Goal: Task Accomplishment & Management: Manage account settings

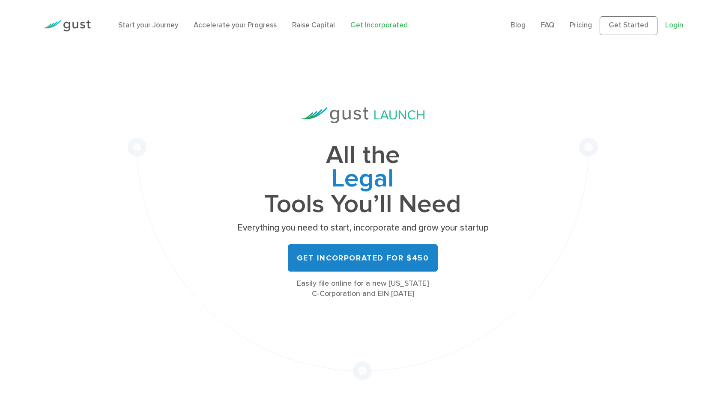
click at [680, 27] on link "Login" at bounding box center [674, 25] width 18 height 9
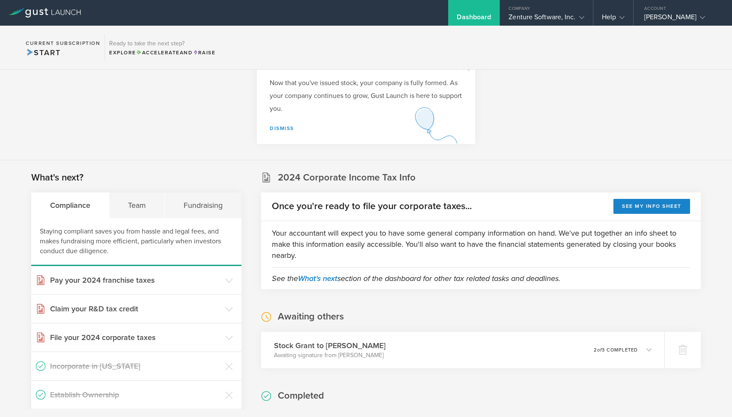
scroll to position [44, 0]
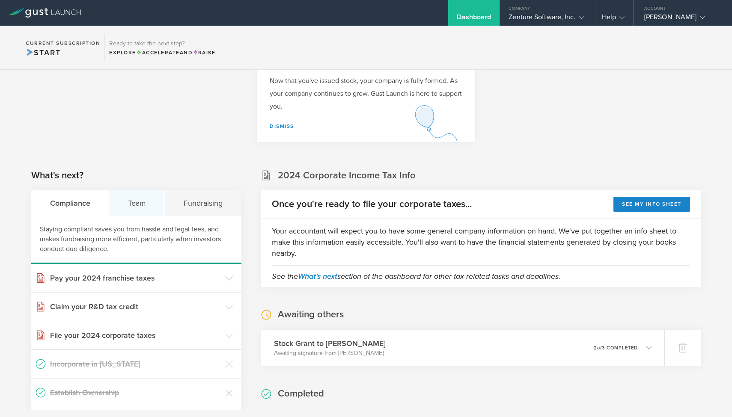
click at [138, 205] on div "Team" at bounding box center [137, 204] width 56 height 26
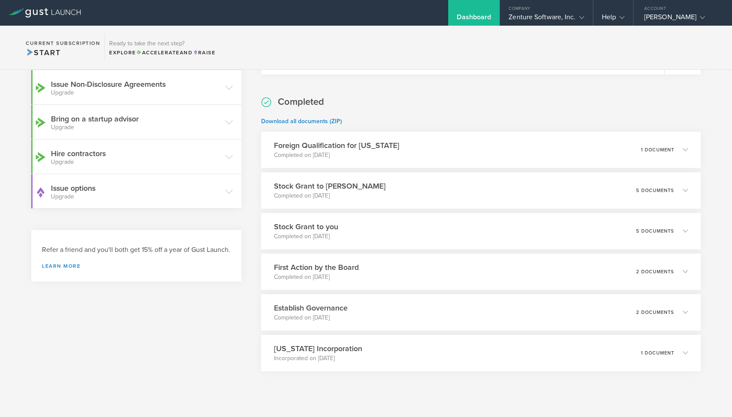
scroll to position [337, 0]
click at [687, 188] on icon at bounding box center [689, 189] width 5 height 5
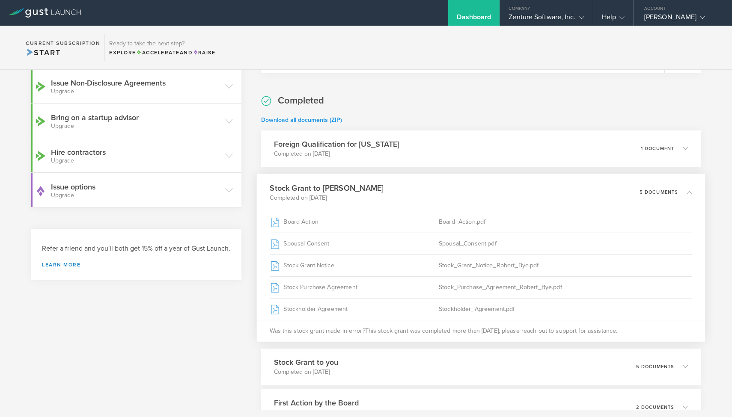
click at [316, 121] on link "Download all documents (ZIP)" at bounding box center [301, 119] width 81 height 7
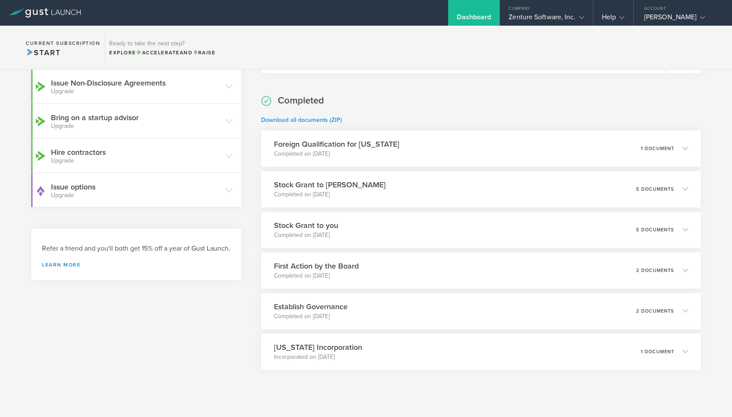
click at [320, 118] on link "Download all documents (ZIP)" at bounding box center [301, 119] width 81 height 7
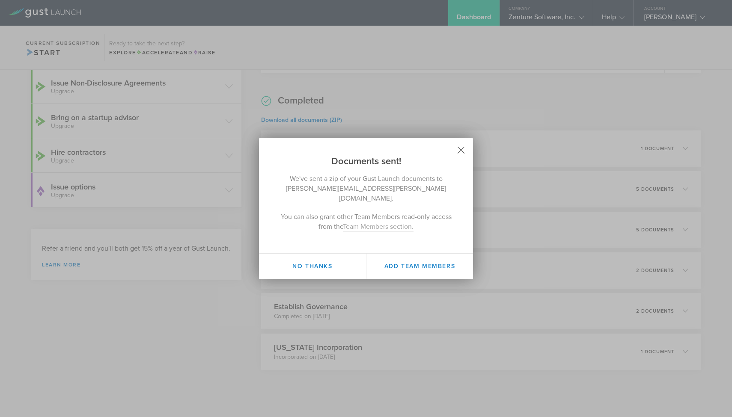
click at [461, 154] on icon at bounding box center [461, 150] width 7 height 7
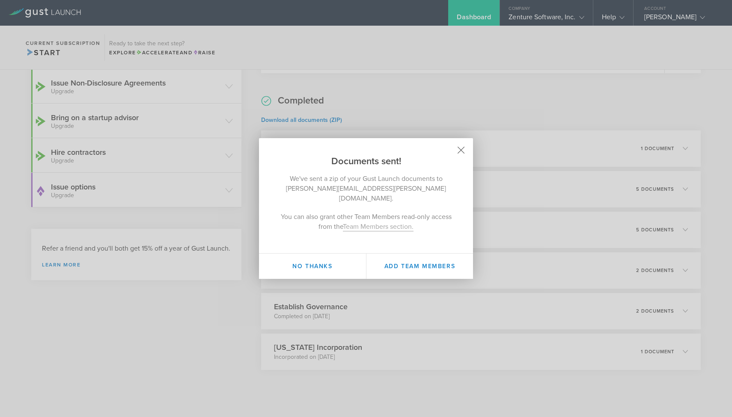
click at [463, 154] on icon at bounding box center [461, 150] width 7 height 7
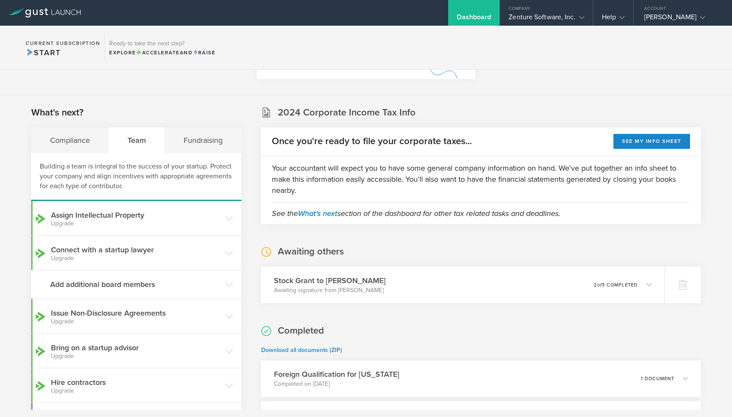
scroll to position [116, 0]
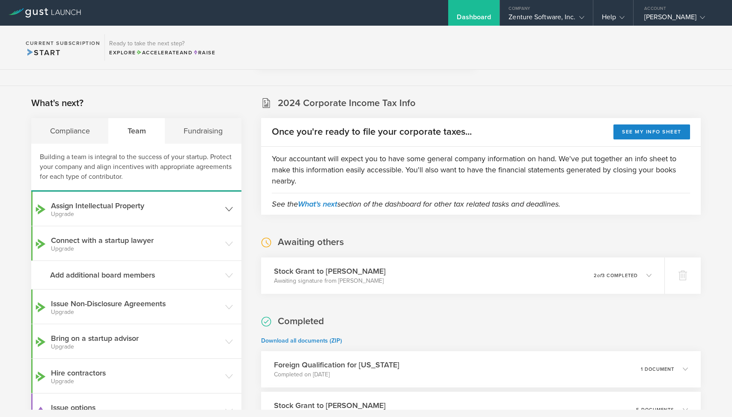
click at [227, 213] on icon at bounding box center [229, 209] width 8 height 8
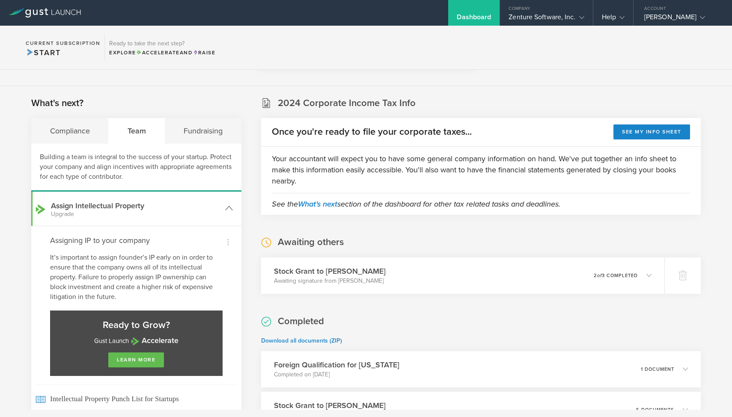
click at [227, 211] on icon at bounding box center [229, 209] width 8 height 8
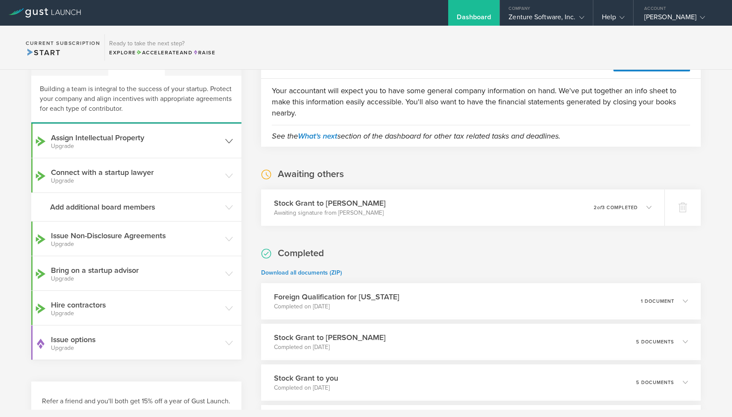
scroll to position [213, 0]
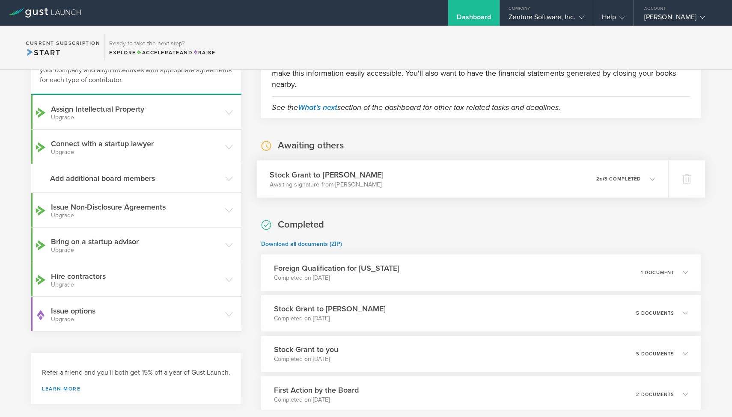
click at [650, 179] on polyline at bounding box center [652, 179] width 5 height 3
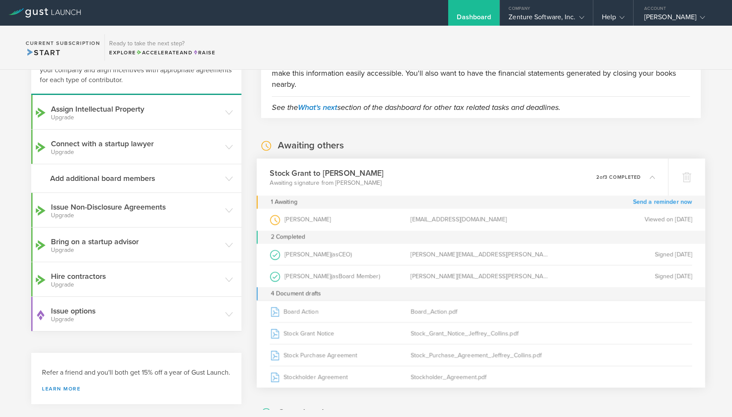
click at [663, 202] on link "Send a reminder now" at bounding box center [663, 202] width 60 height 13
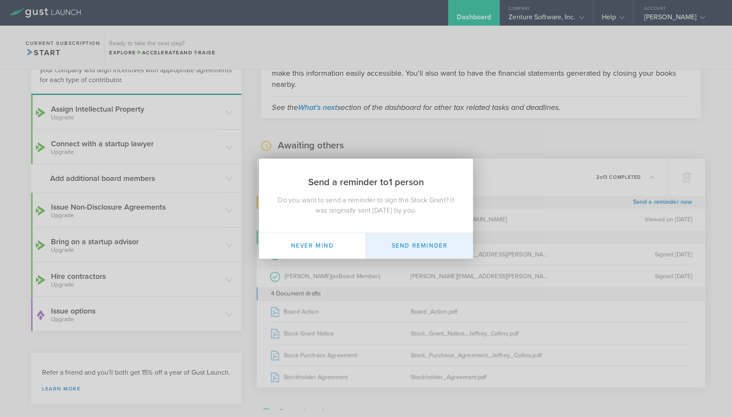
click at [433, 242] on button "Send Reminder" at bounding box center [419, 246] width 107 height 26
